Goal: Information Seeking & Learning: Learn about a topic

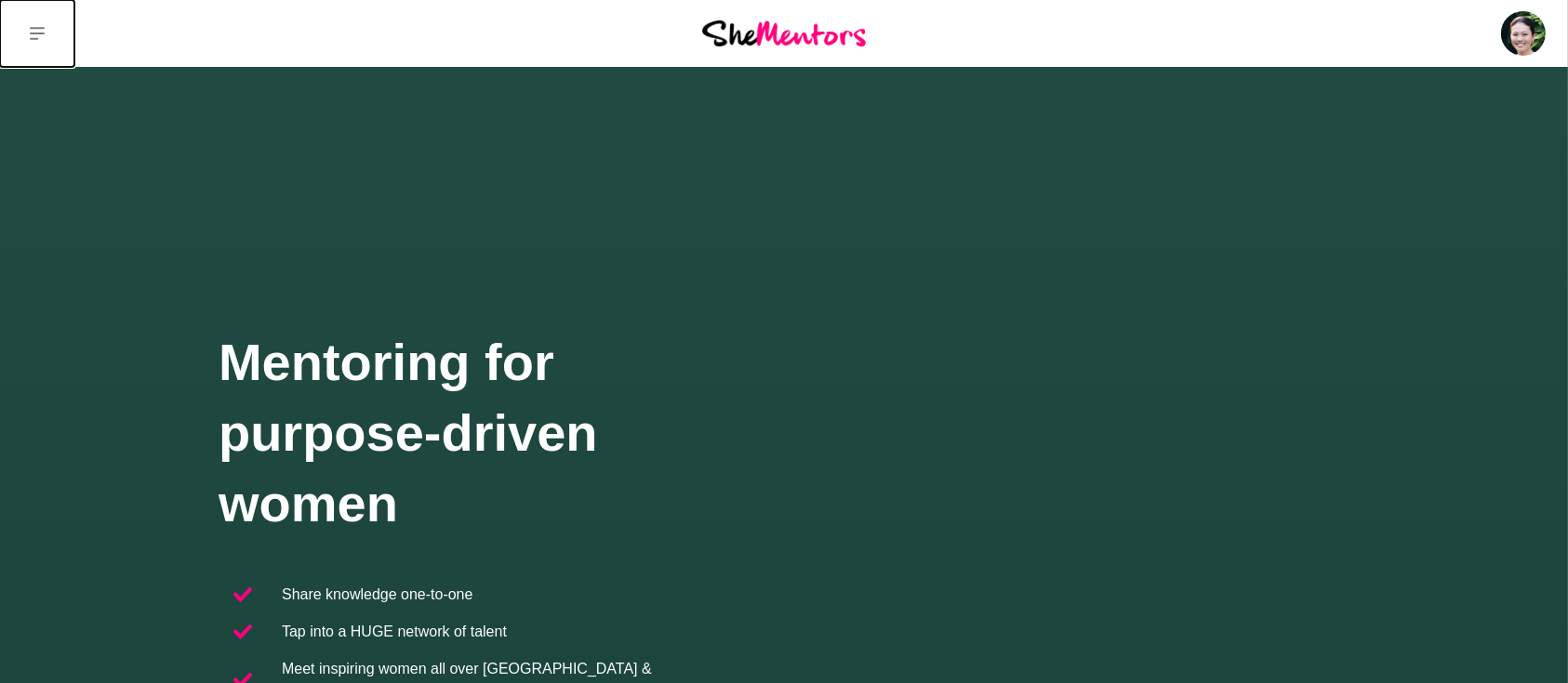
click at [38, 38] on icon at bounding box center [37, 34] width 15 height 15
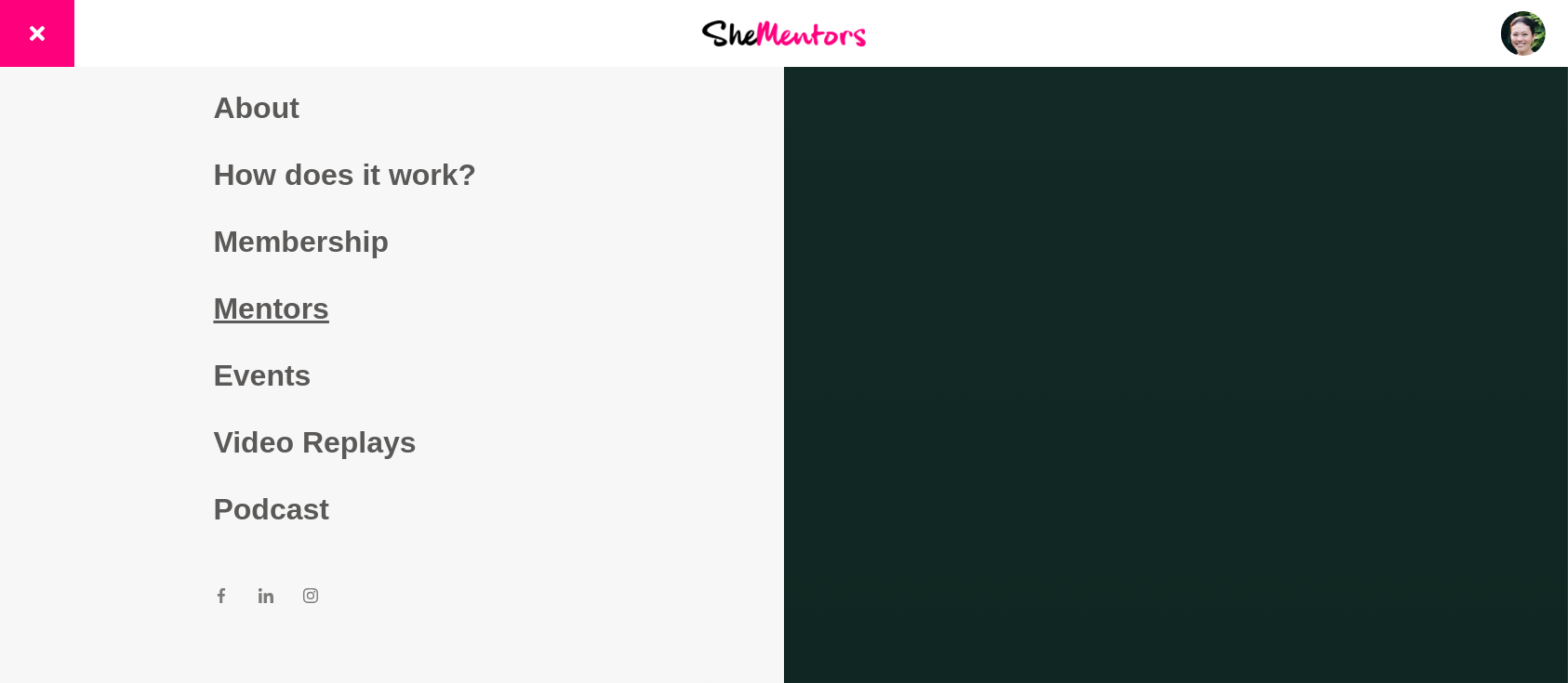
click at [246, 302] on link "Mentors" at bounding box center [392, 308] width 357 height 67
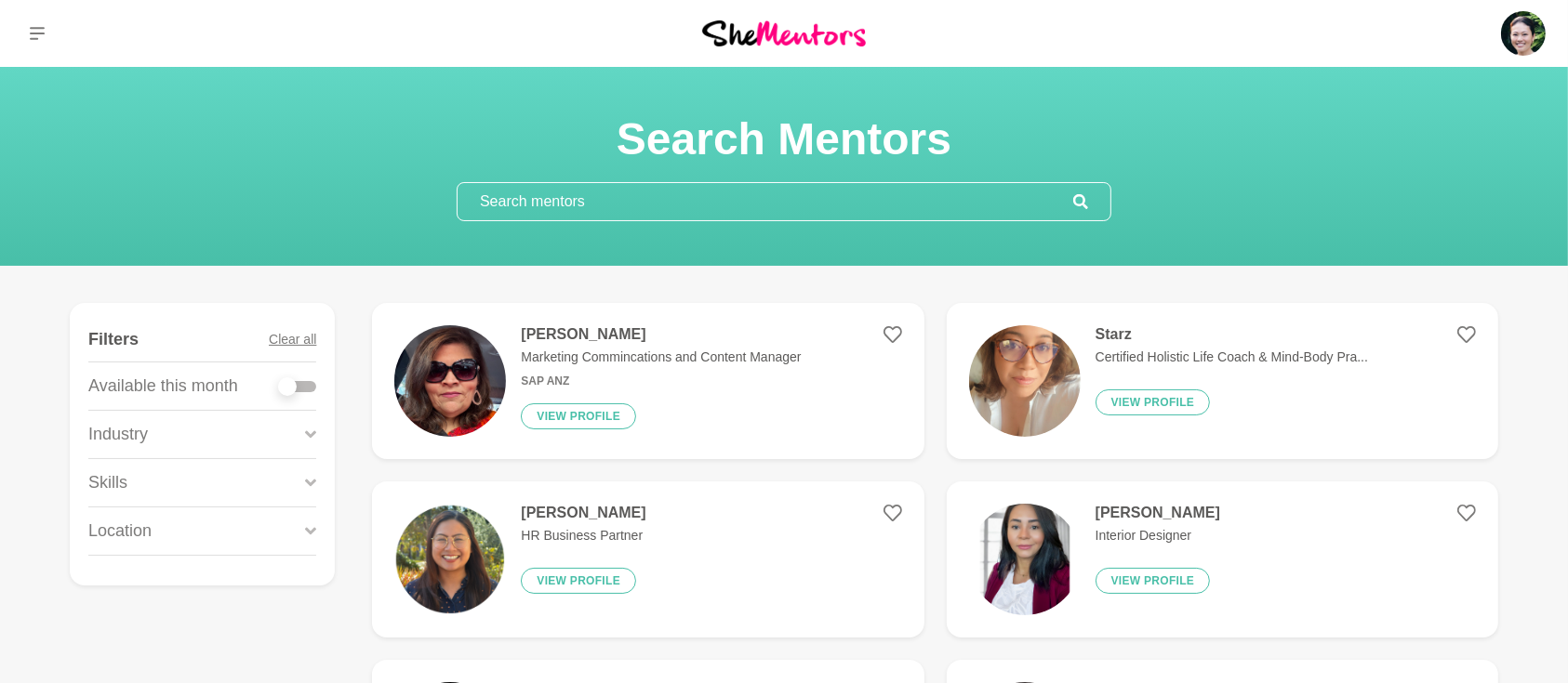
click at [310, 388] on div at bounding box center [297, 387] width 37 height 11
checkbox input "true"
click at [310, 388] on div at bounding box center [297, 387] width 37 height 11
checkbox input "true"
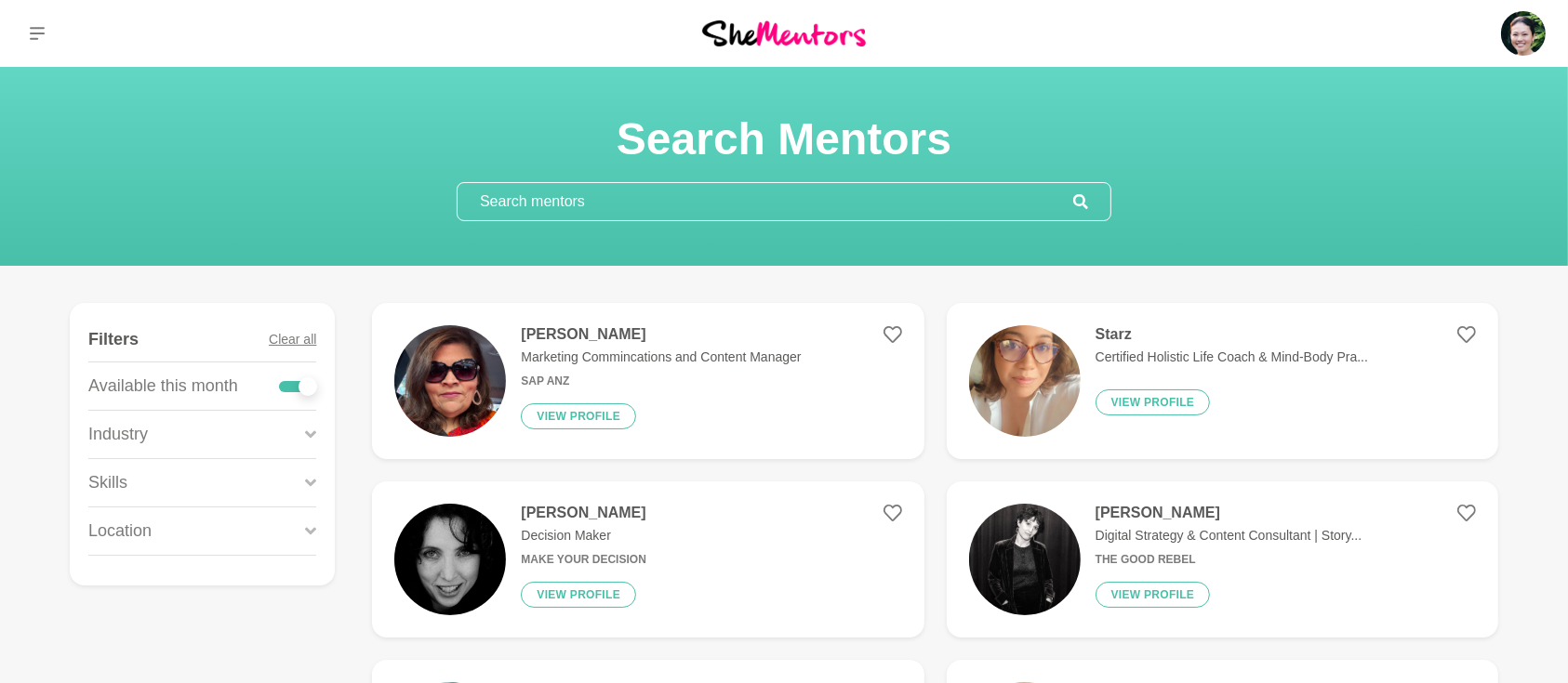
click at [309, 484] on icon at bounding box center [310, 483] width 11 height 7
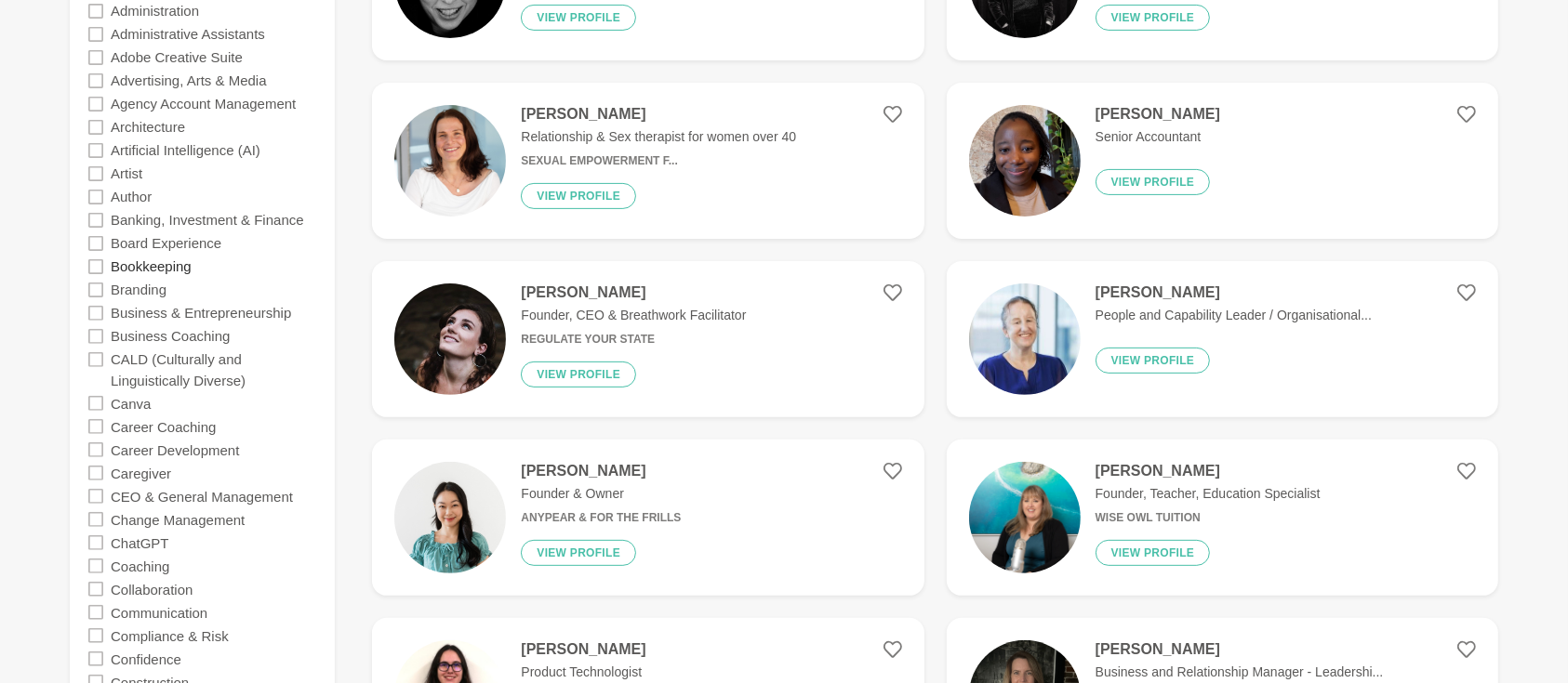
scroll to position [579, 0]
click at [183, 339] on label "Business Coaching" at bounding box center [171, 335] width 119 height 23
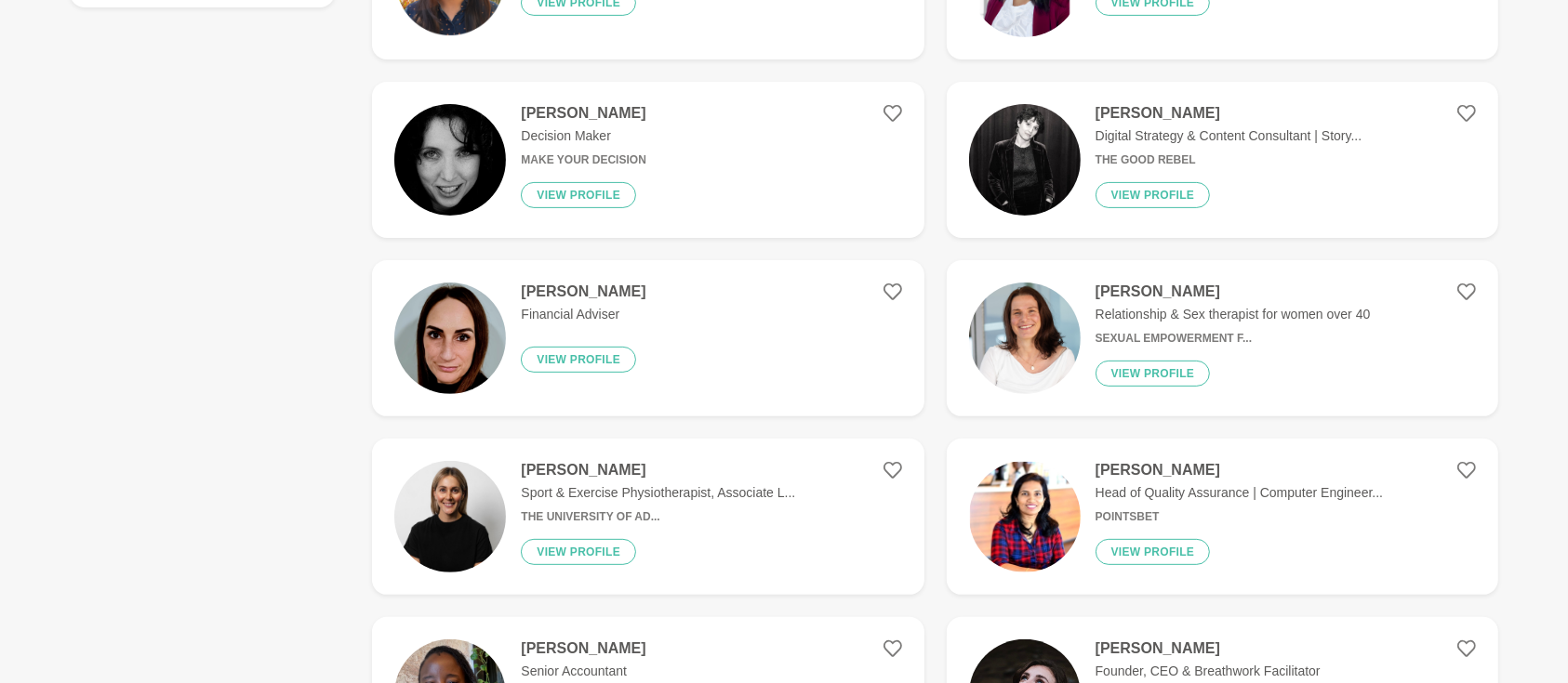
scroll to position [0, 0]
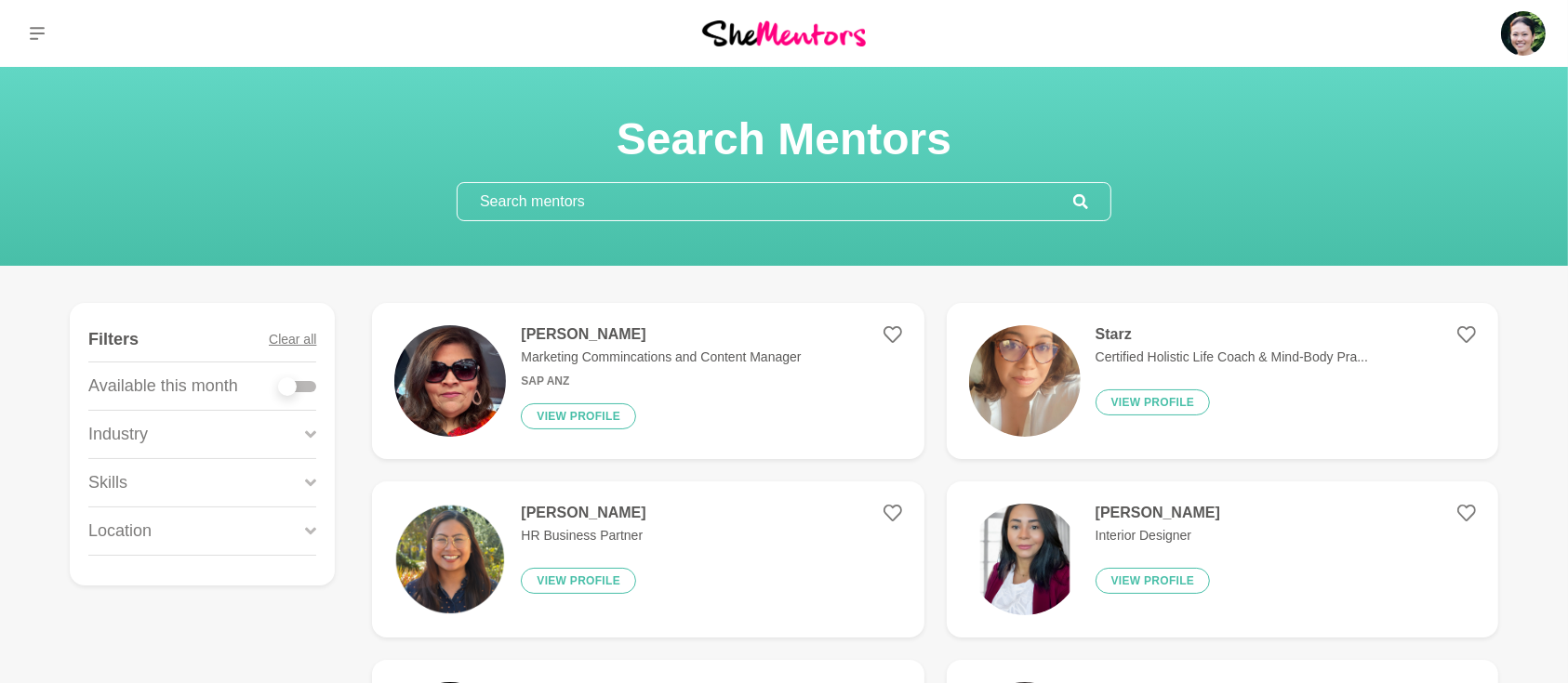
click at [301, 383] on div at bounding box center [297, 387] width 37 height 11
checkbox input "true"
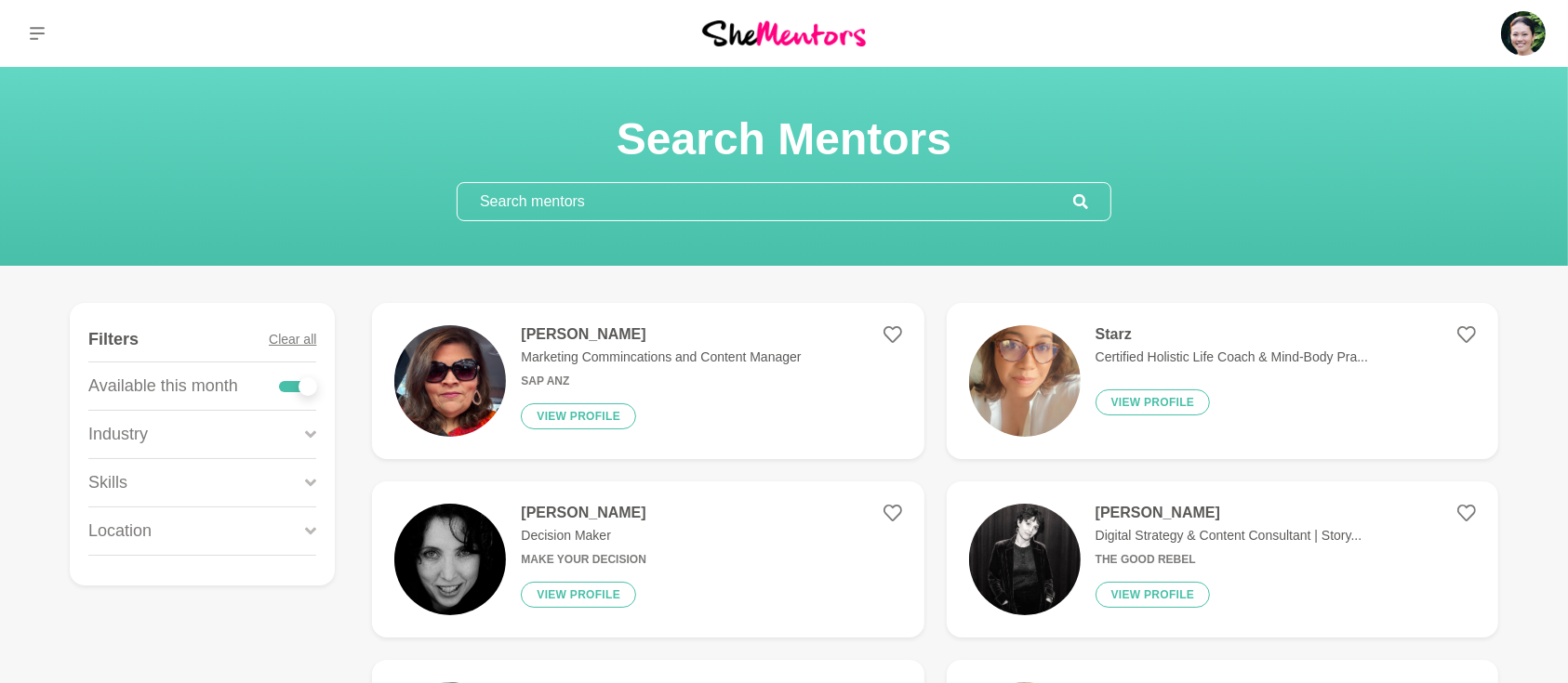
click at [317, 476] on figure "Filters Clear all Available this month Industry Accounting Administration Admin…" at bounding box center [202, 444] width 265 height 282
click at [308, 482] on icon at bounding box center [310, 483] width 11 height 25
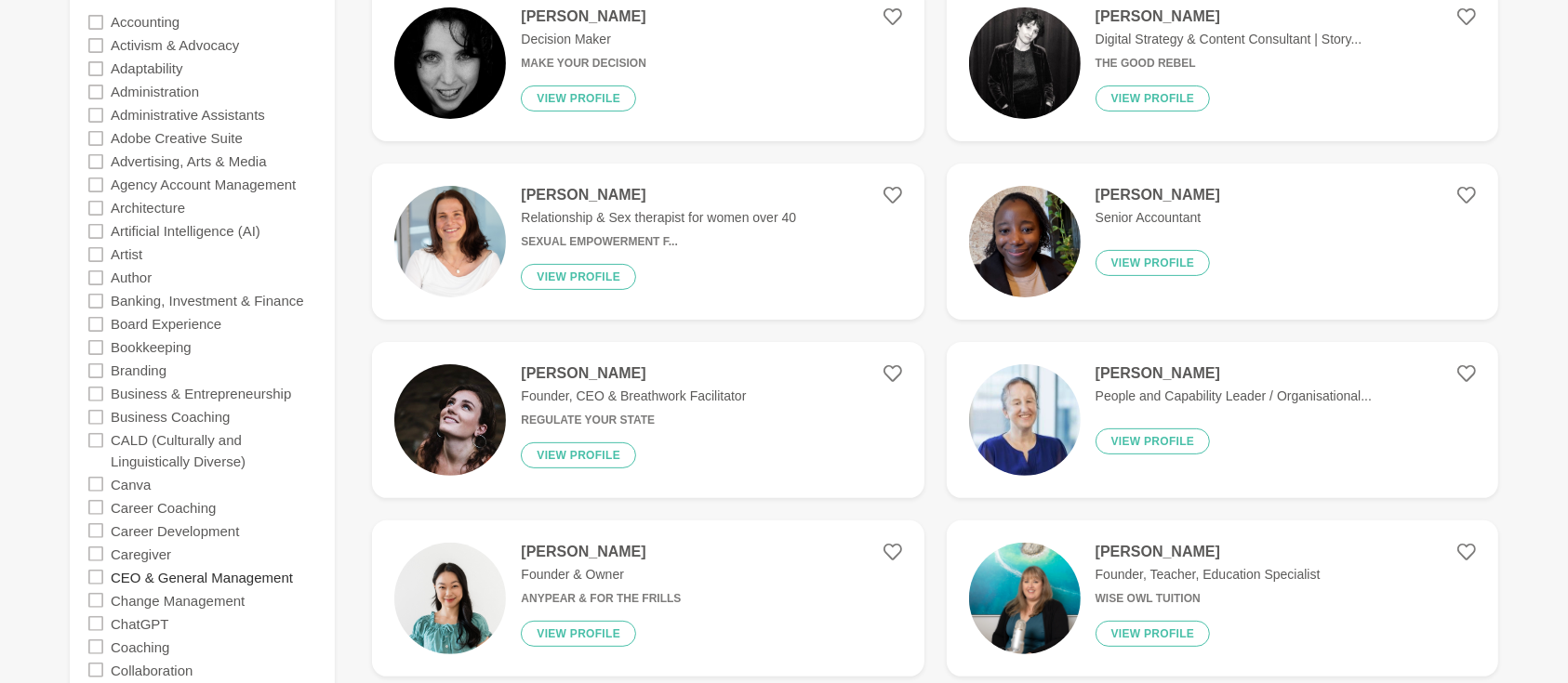
scroll to position [496, 0]
click at [186, 420] on label "Business Coaching" at bounding box center [171, 417] width 119 height 23
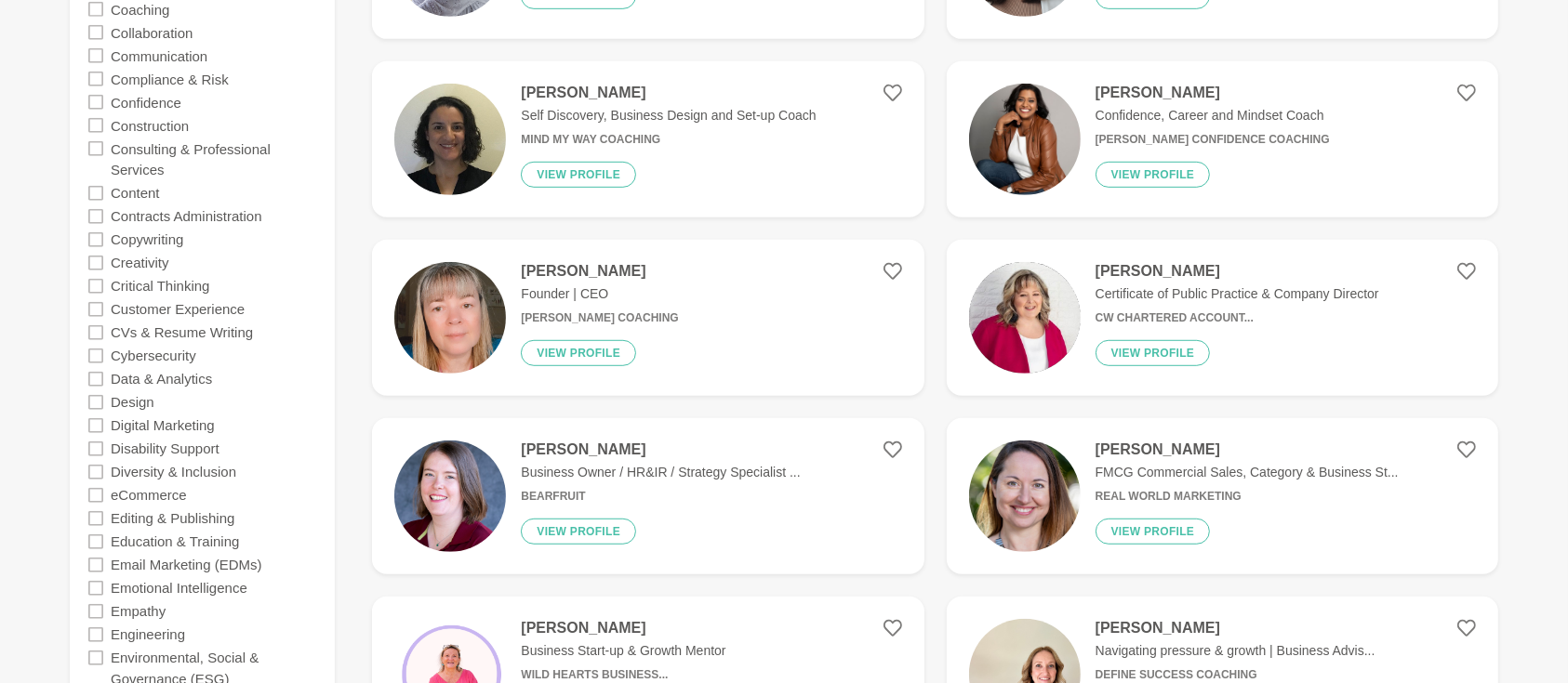
scroll to position [1156, 0]
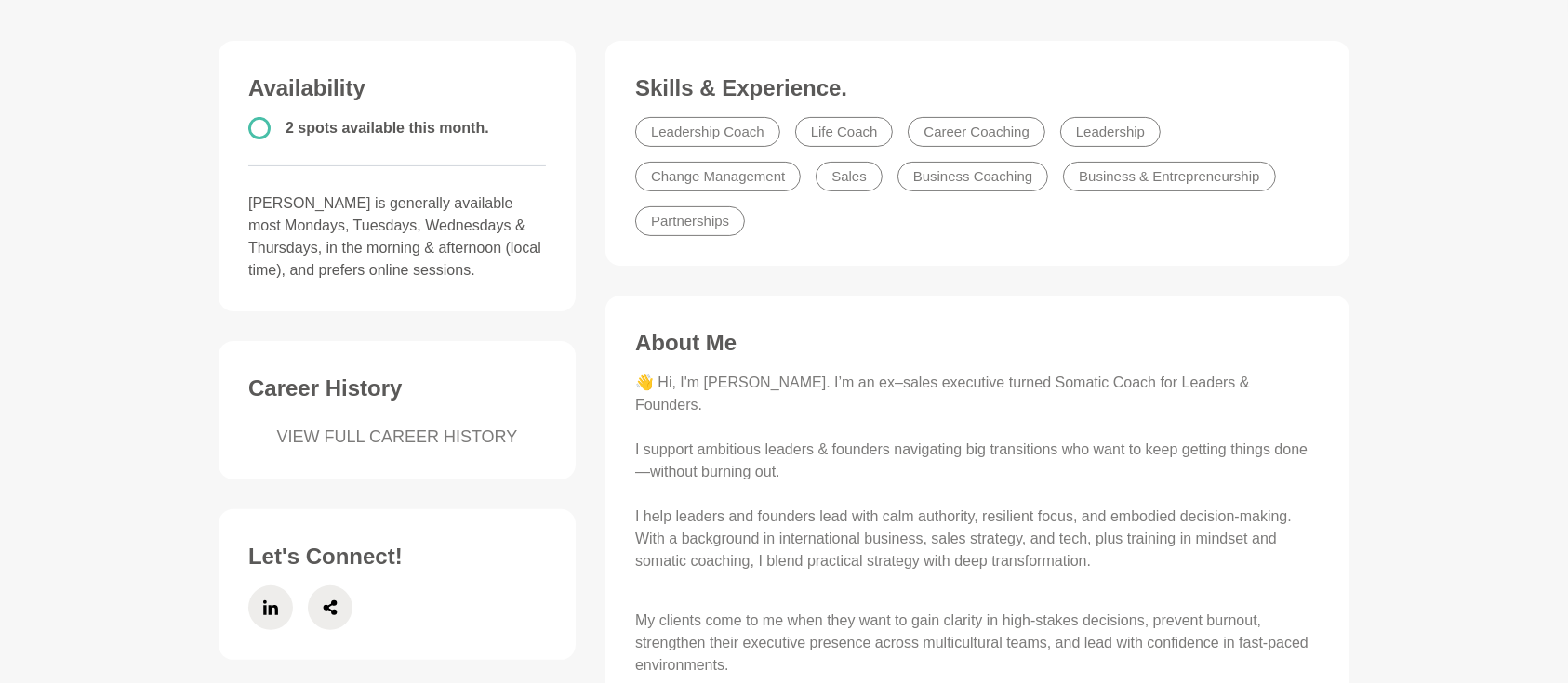
scroll to position [496, 0]
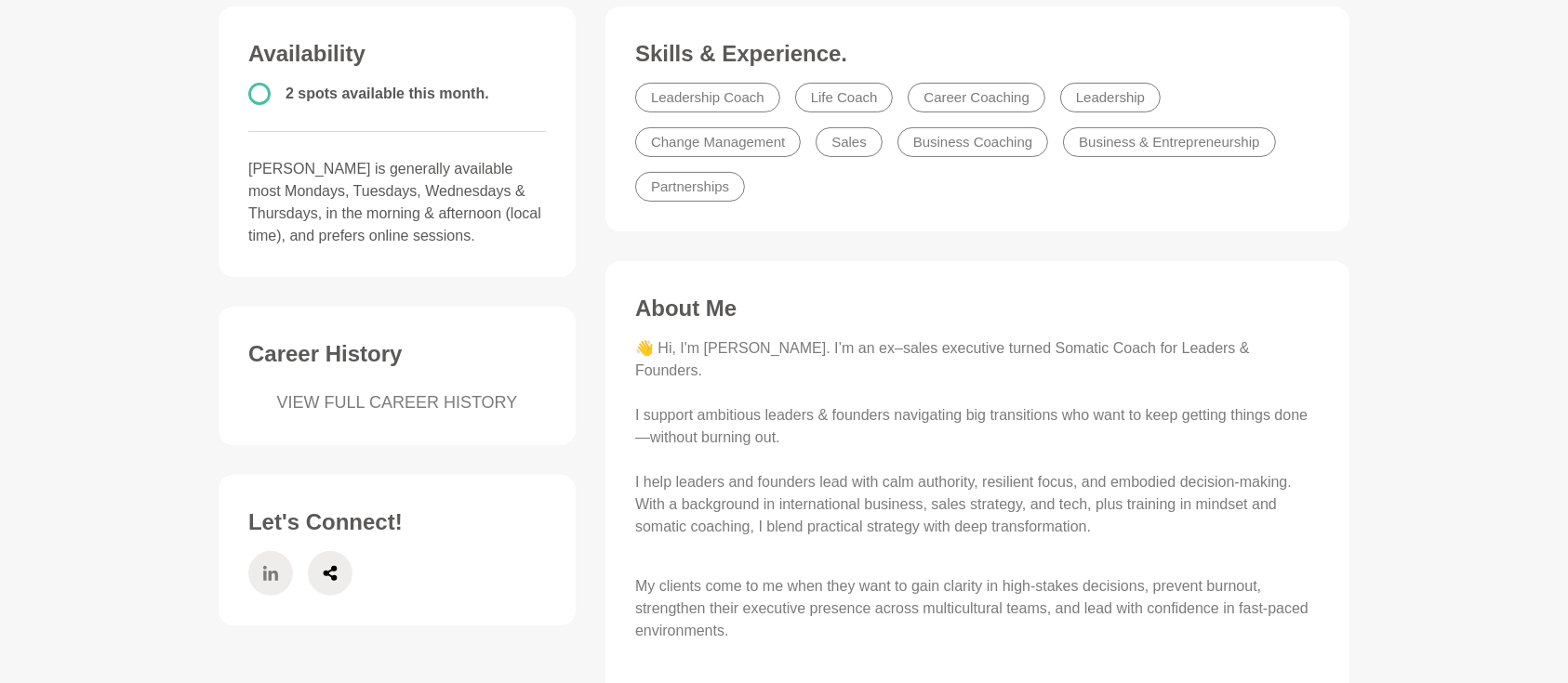
click at [268, 581] on icon at bounding box center [270, 574] width 15 height 45
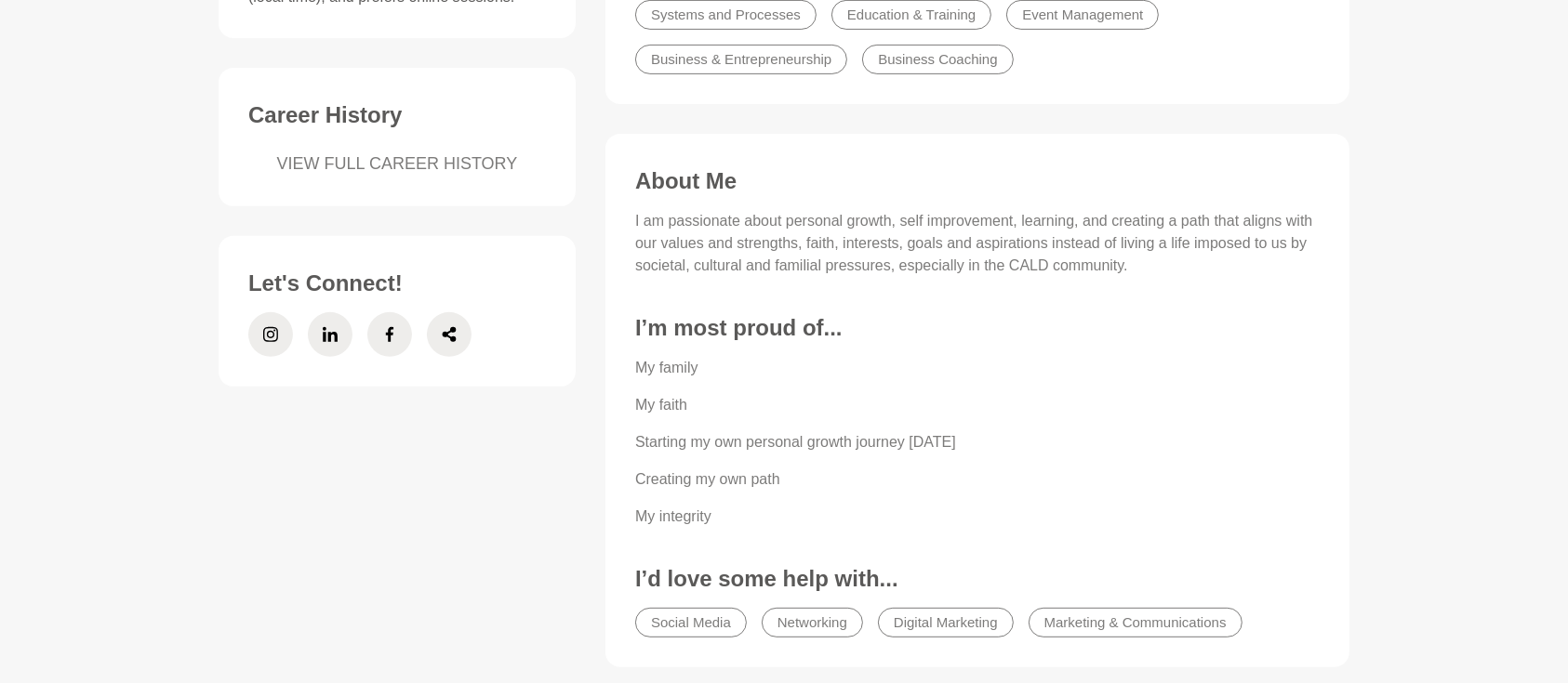
scroll to position [908, 0]
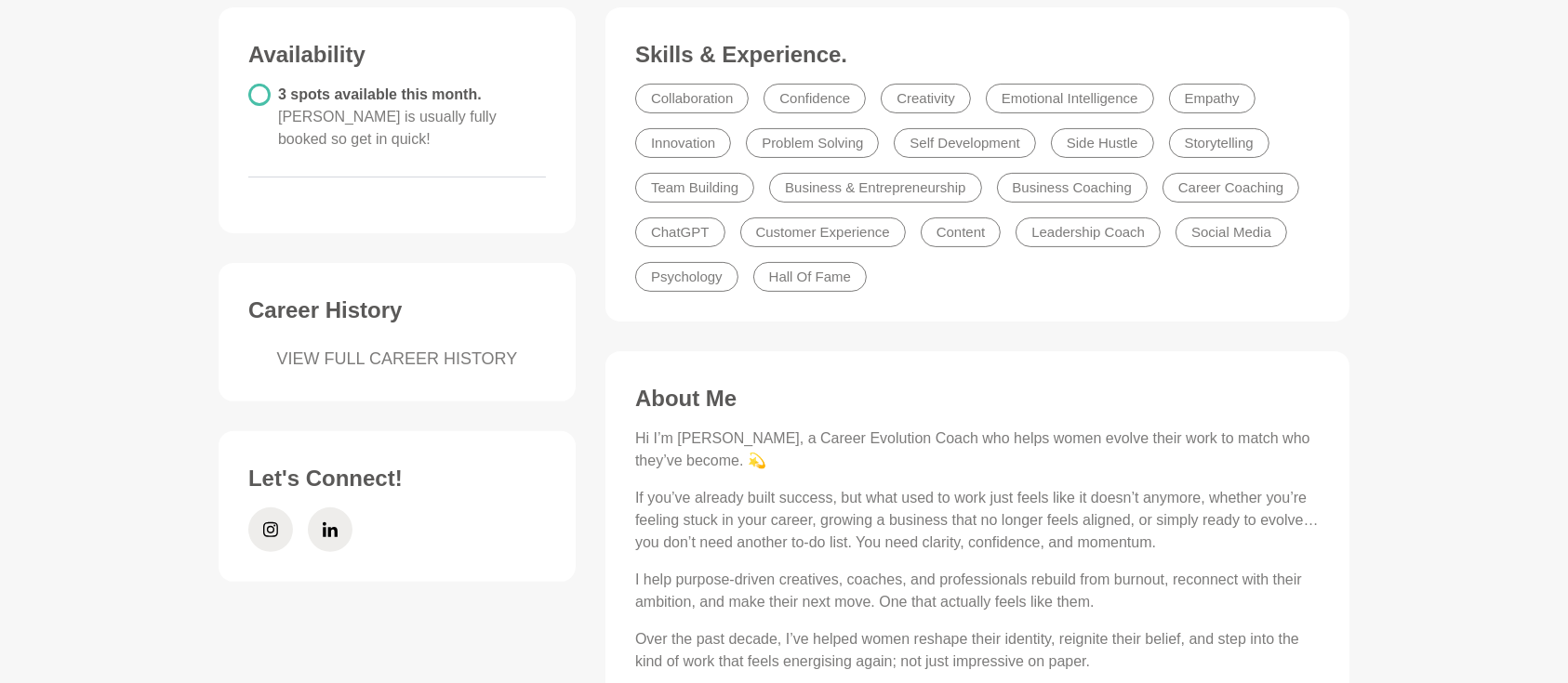
scroll to position [496, 0]
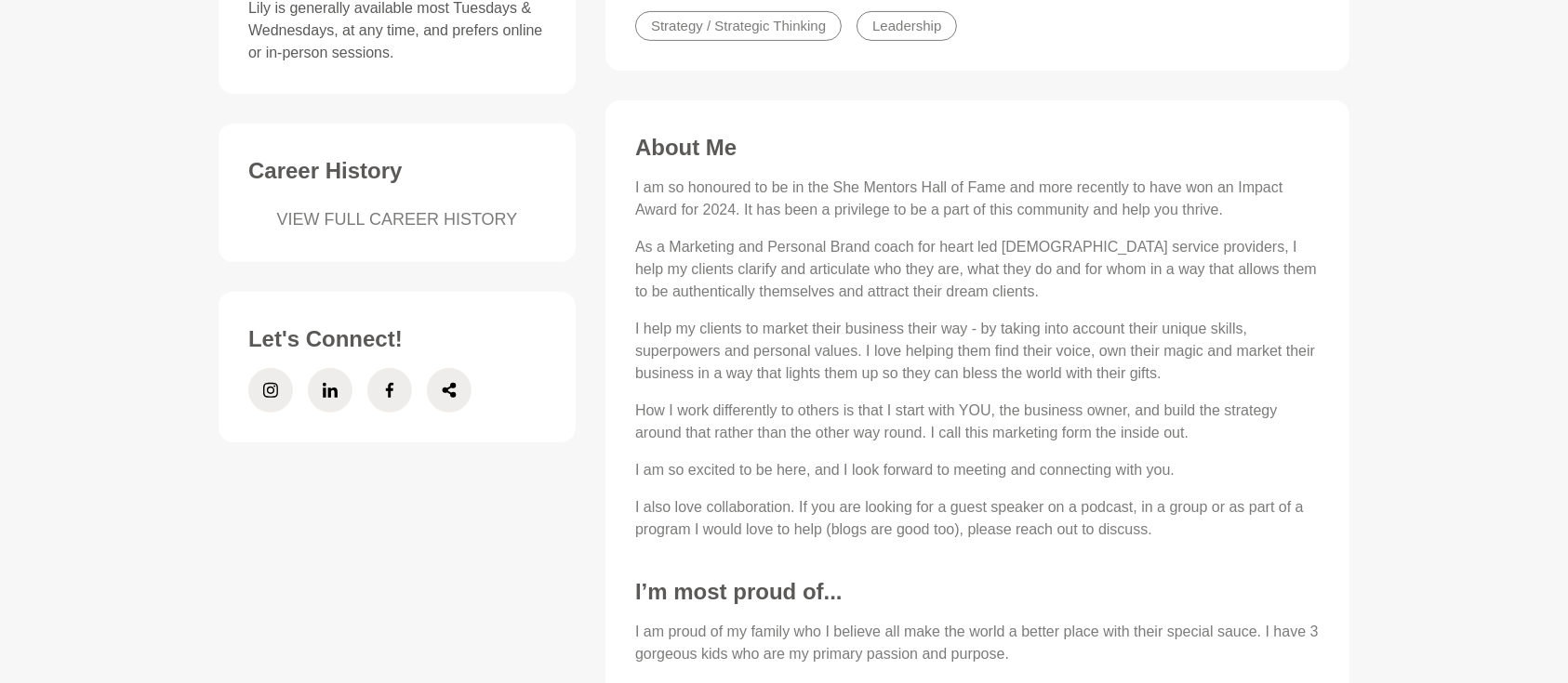
scroll to position [661, 0]
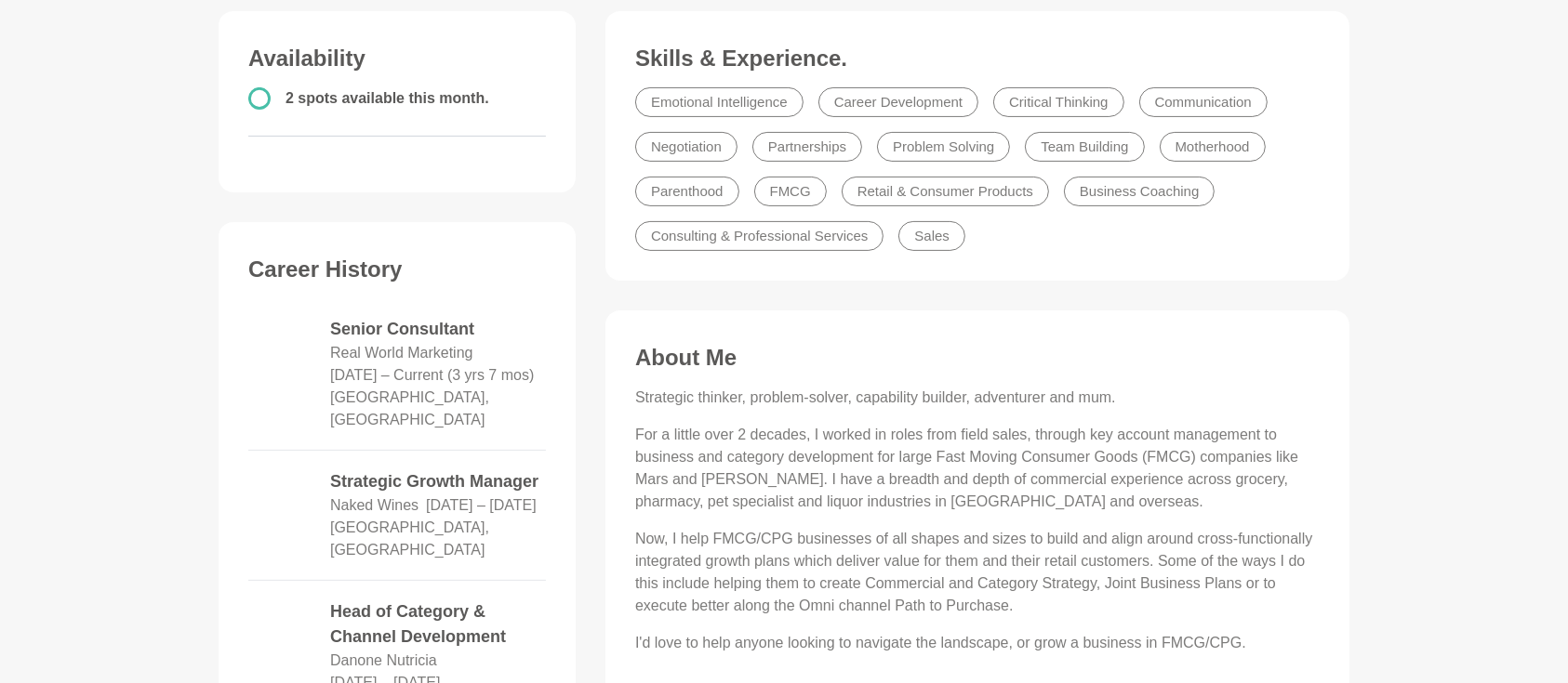
scroll to position [82, 0]
